Goal: Navigation & Orientation: Find specific page/section

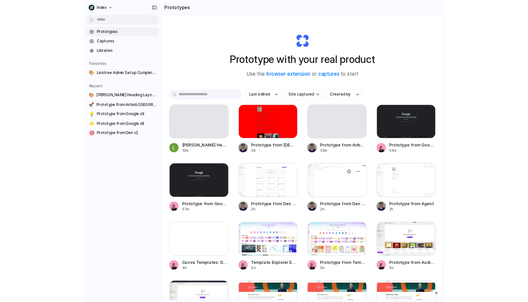
scroll to position [43, 0]
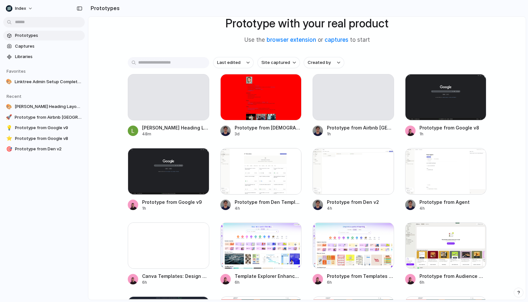
click at [175, 19] on div "Prototype with your real product Use the browser extension or captures to start…" at bounding box center [307, 133] width 438 height 318
click at [170, 64] on input "text" at bounding box center [169, 62] width 82 height 11
click at [171, 52] on div "Prototype with your real product Use the browser extension or captures to start…" at bounding box center [307, 133] width 438 height 318
drag, startPoint x: 171, startPoint y: 94, endPoint x: 170, endPoint y: 112, distance: 17.9
click at [170, 112] on div "Prototype with your real product Use the browser extension or captures to start…" at bounding box center [307, 133] width 438 height 318
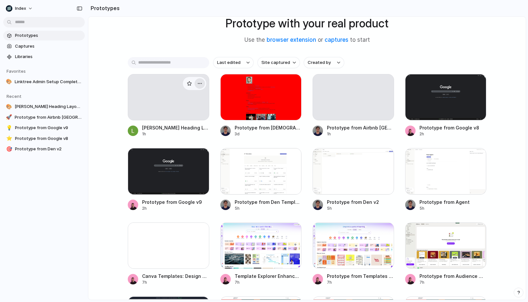
click at [202, 82] on div "button" at bounding box center [199, 83] width 5 height 5
click at [200, 84] on div "Open in new tab Rename Copy link Delete" at bounding box center [264, 151] width 528 height 302
click at [200, 84] on div "button" at bounding box center [199, 83] width 5 height 5
click at [292, 157] on div "button" at bounding box center [292, 157] width 5 height 5
click at [292, 157] on div "Open in new tab Rename Copy link Delete" at bounding box center [264, 151] width 528 height 302
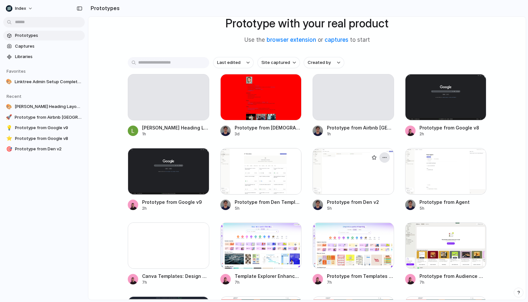
click at [385, 156] on div "button" at bounding box center [384, 157] width 5 height 5
click at [385, 156] on div "Open in new tab Rename Copy link Delete" at bounding box center [264, 151] width 528 height 302
click at [384, 155] on div "button" at bounding box center [384, 157] width 5 height 5
click at [384, 155] on div "Open in new tab Rename Copy link Delete" at bounding box center [264, 151] width 528 height 302
click at [384, 155] on div "button" at bounding box center [384, 157] width 5 height 5
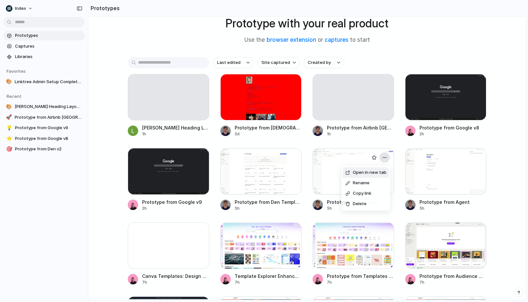
click at [384, 155] on div "Open in new tab Rename Copy link Delete" at bounding box center [264, 151] width 528 height 302
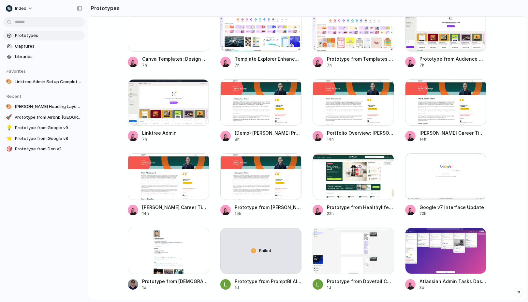
scroll to position [482, 0]
